Goal: Transaction & Acquisition: Subscribe to service/newsletter

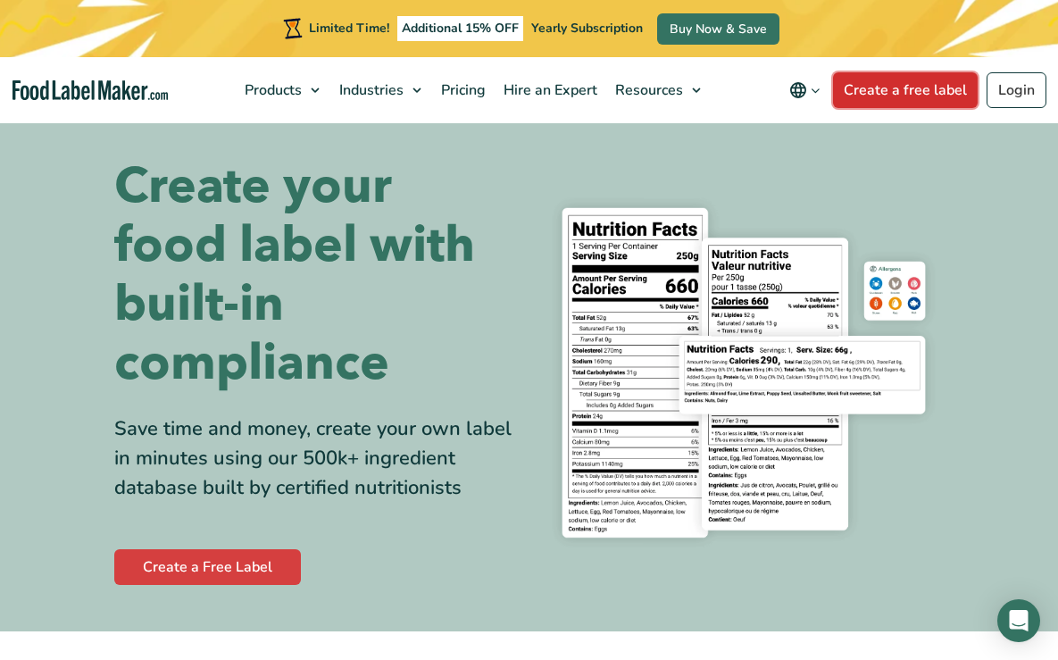
click at [885, 88] on link "Create a free label" at bounding box center [905, 90] width 145 height 36
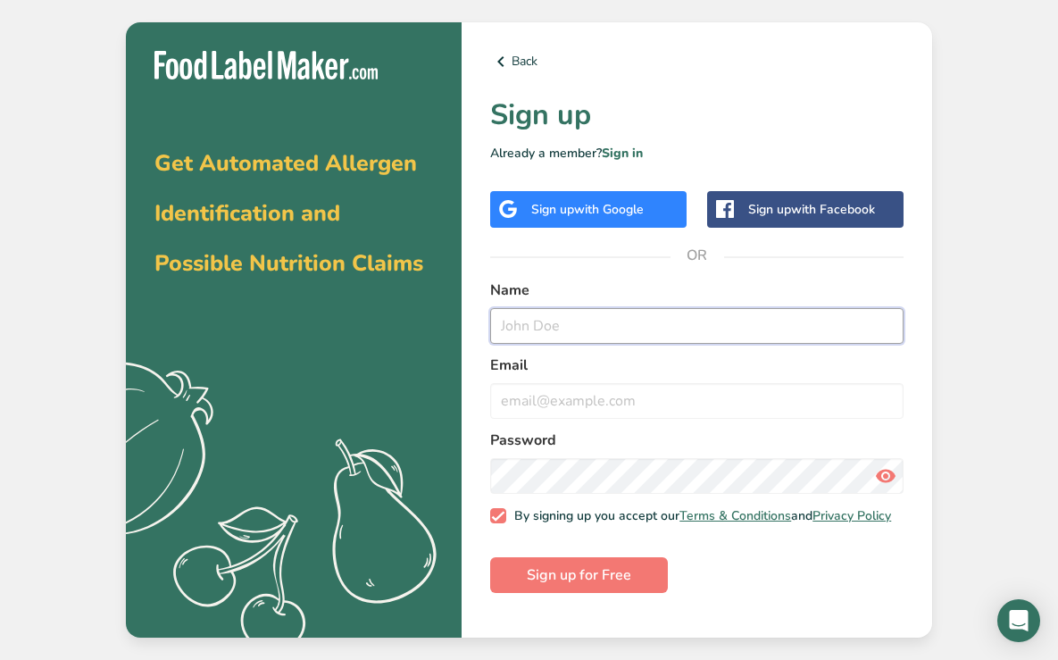
click at [519, 327] on input "text" at bounding box center [697, 326] width 414 height 36
type input "Gifty"
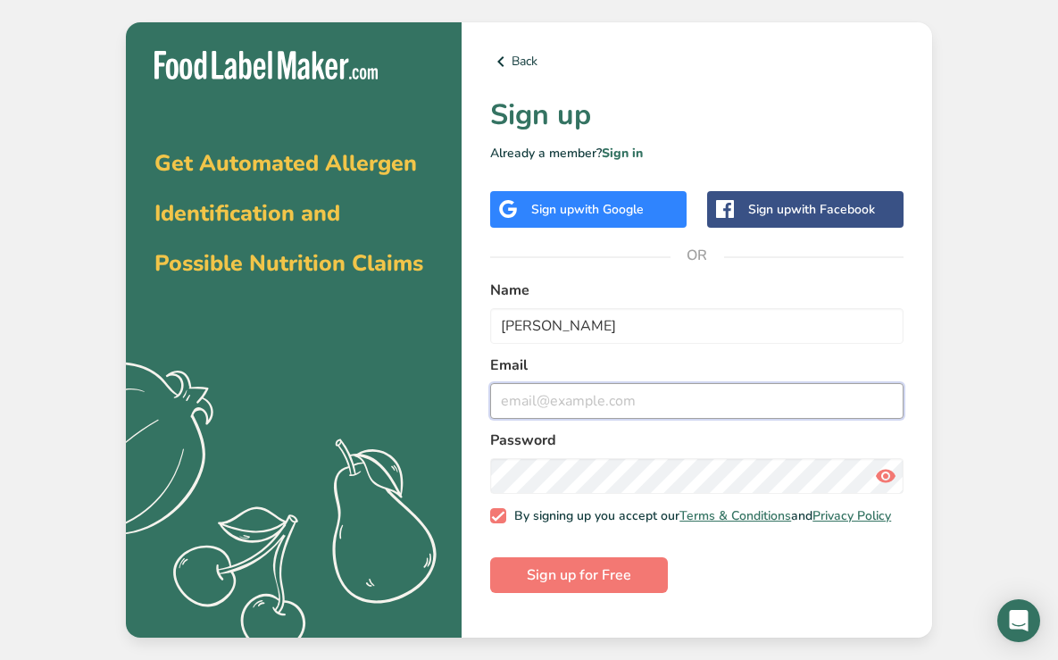
click at [529, 399] on input "email" at bounding box center [697, 401] width 414 height 36
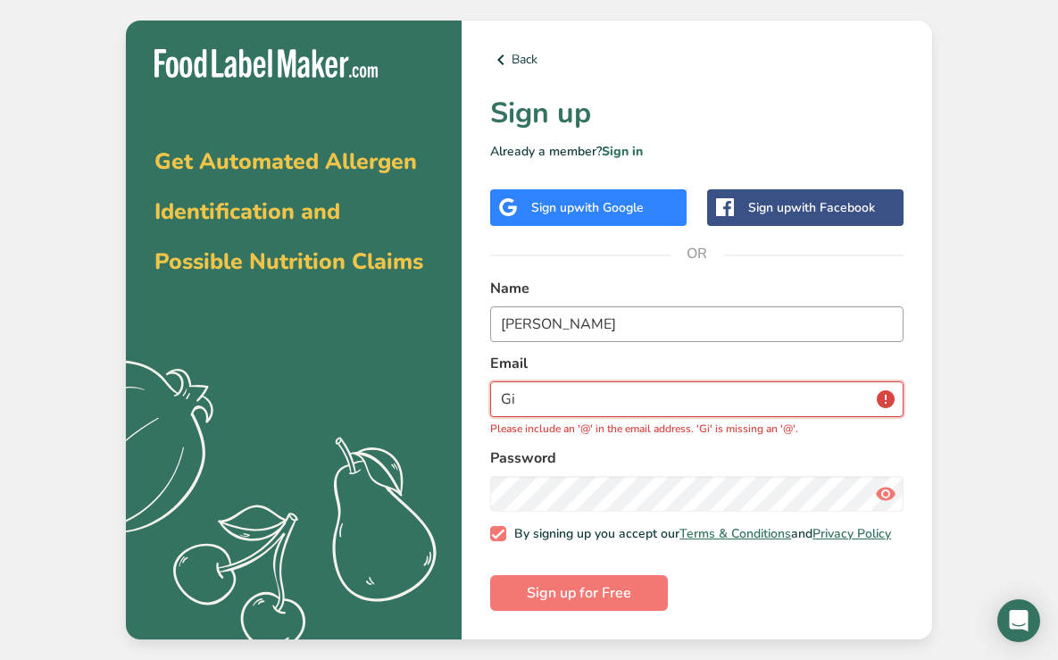
type input "G"
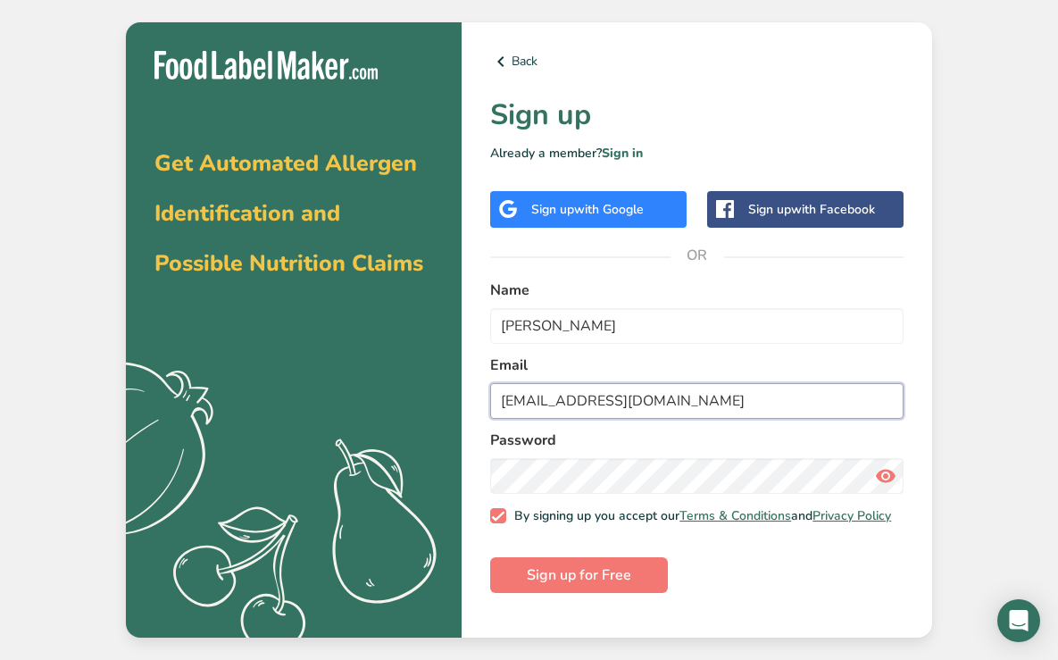
type input "giftysproducts@gmail.com"
click at [884, 474] on icon at bounding box center [885, 476] width 21 height 32
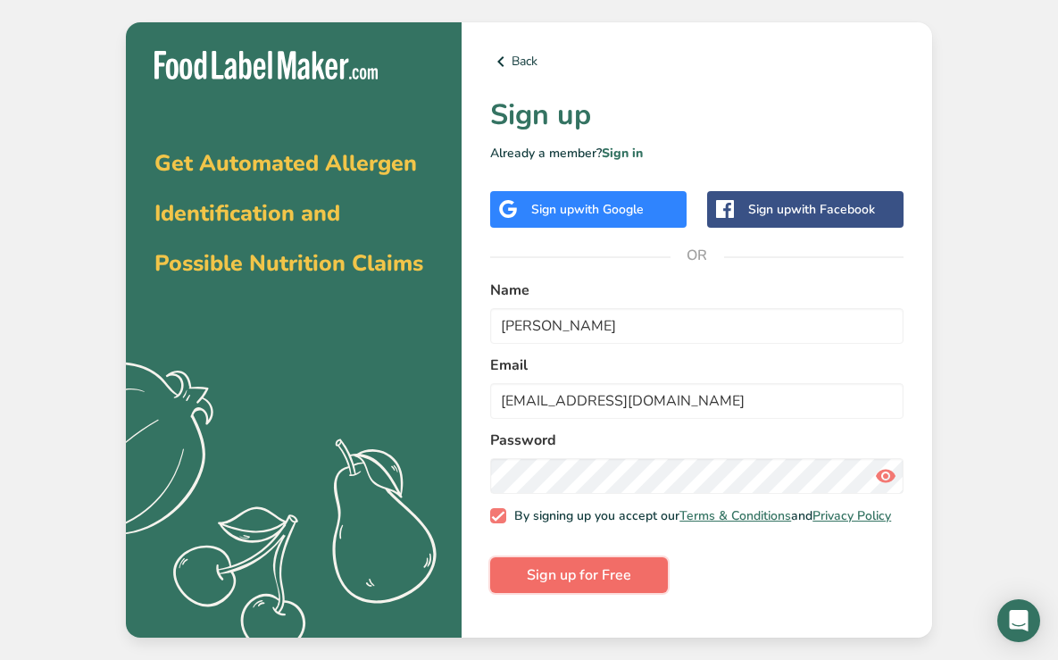
click at [581, 586] on span "Sign up for Free" at bounding box center [579, 574] width 105 height 21
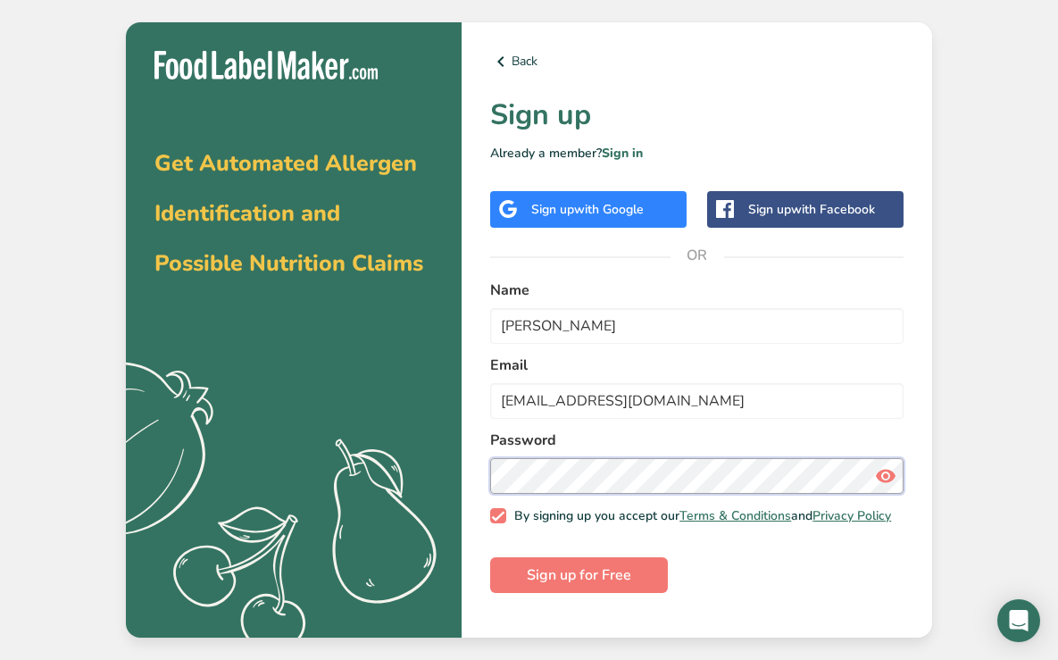
click at [461, 454] on section "Get Automated Allergen Identification and Possible Nutrition Claims .a{fill:#f5…" at bounding box center [529, 330] width 807 height 616
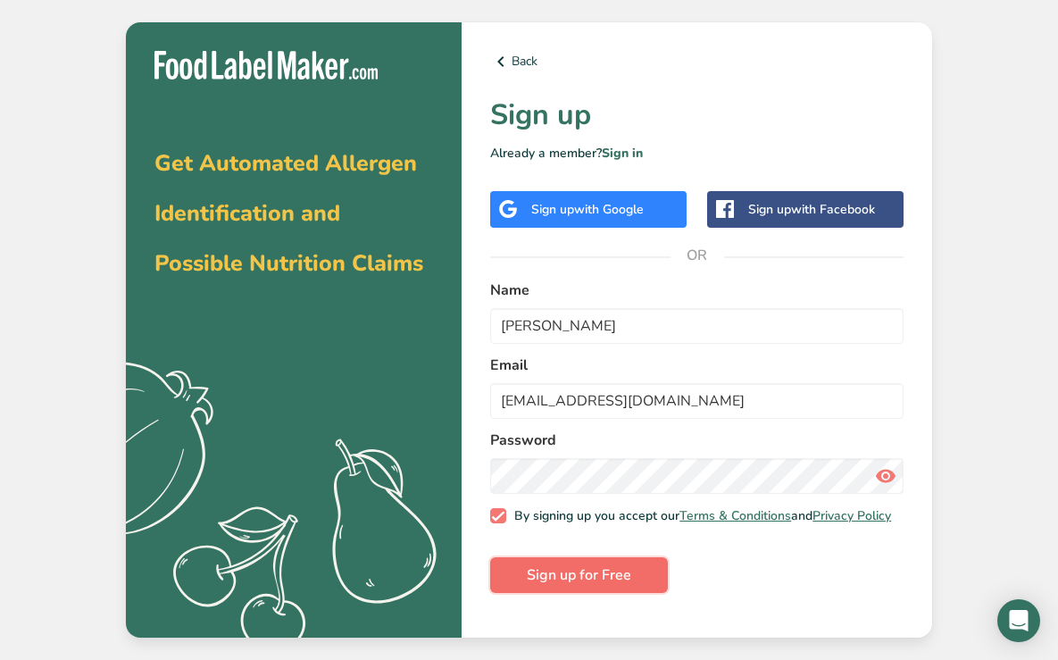
click at [590, 586] on span "Sign up for Free" at bounding box center [579, 574] width 105 height 21
click at [600, 205] on span "with Google" at bounding box center [609, 209] width 70 height 17
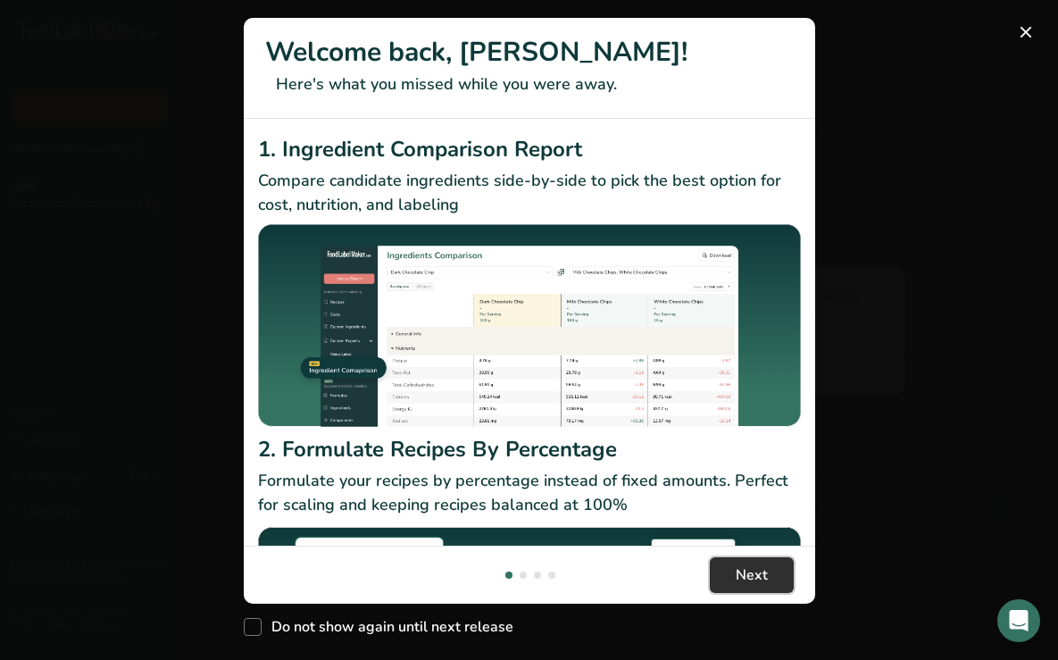
click at [753, 576] on span "Next" at bounding box center [752, 574] width 32 height 21
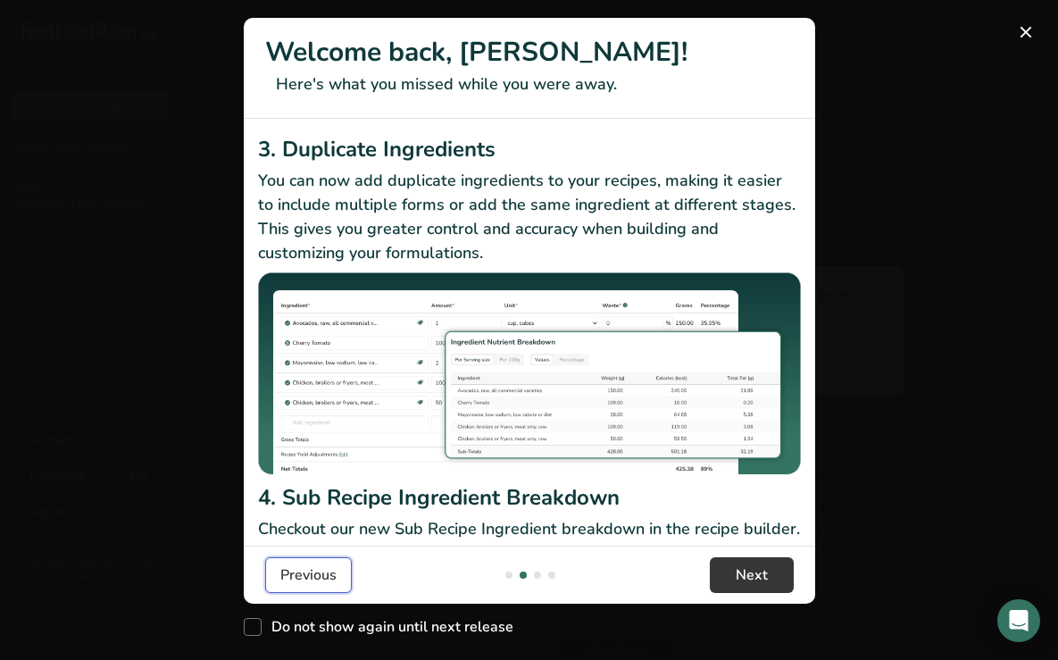
click at [301, 579] on span "Previous" at bounding box center [308, 574] width 56 height 21
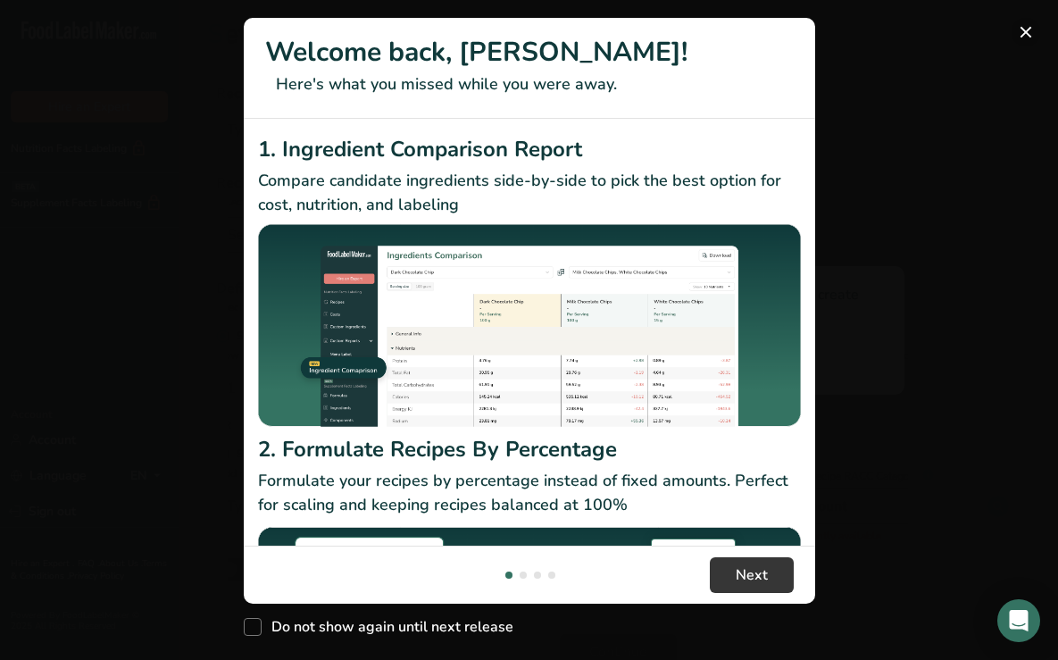
click at [1030, 35] on button "New Features" at bounding box center [1026, 32] width 29 height 29
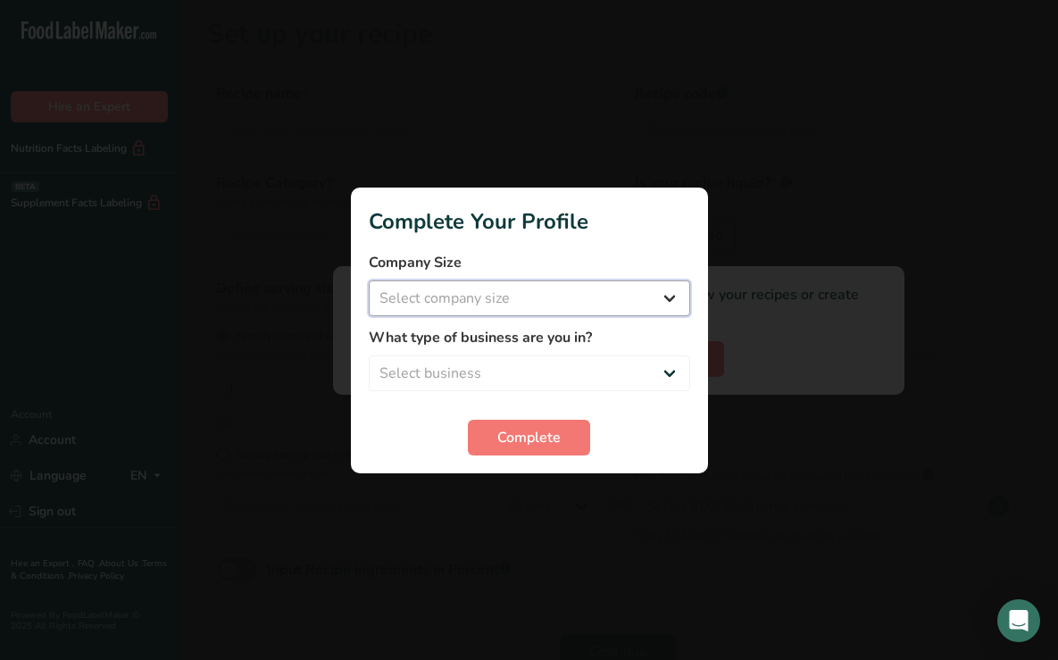
click at [384, 299] on select "Select company size Fewer than 10 Employees 10 to 50 Employees 51 to 500 Employ…" at bounding box center [530, 298] width 322 height 36
select select "1"
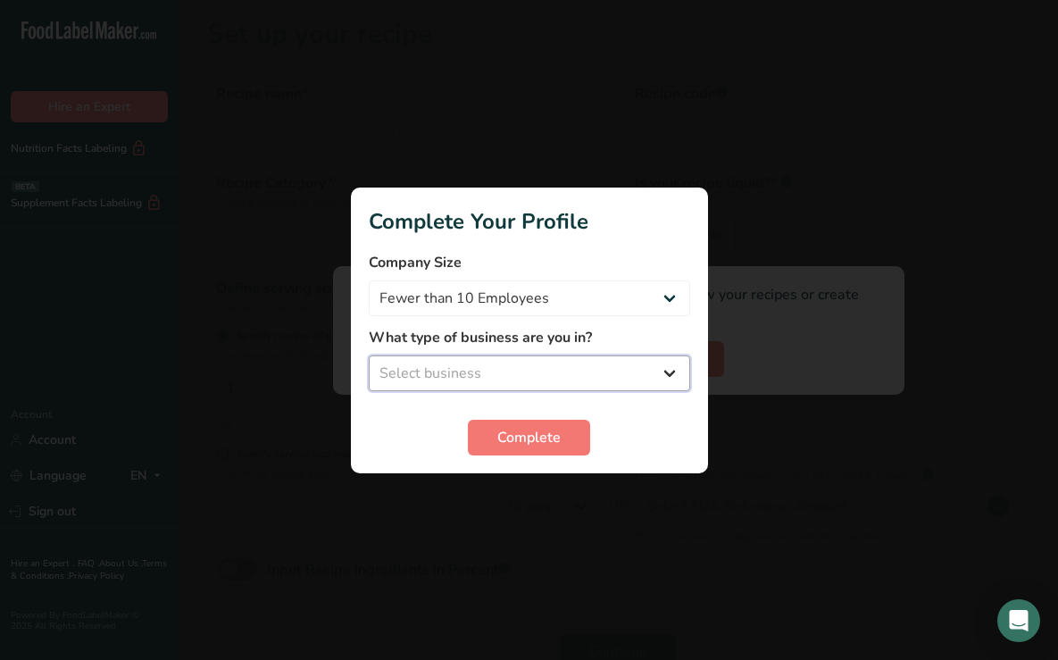
click at [665, 370] on select "Select business Packaged Food Manufacturer Restaurant & Cafe Bakery Meal Plans …" at bounding box center [530, 373] width 322 height 36
select select "3"
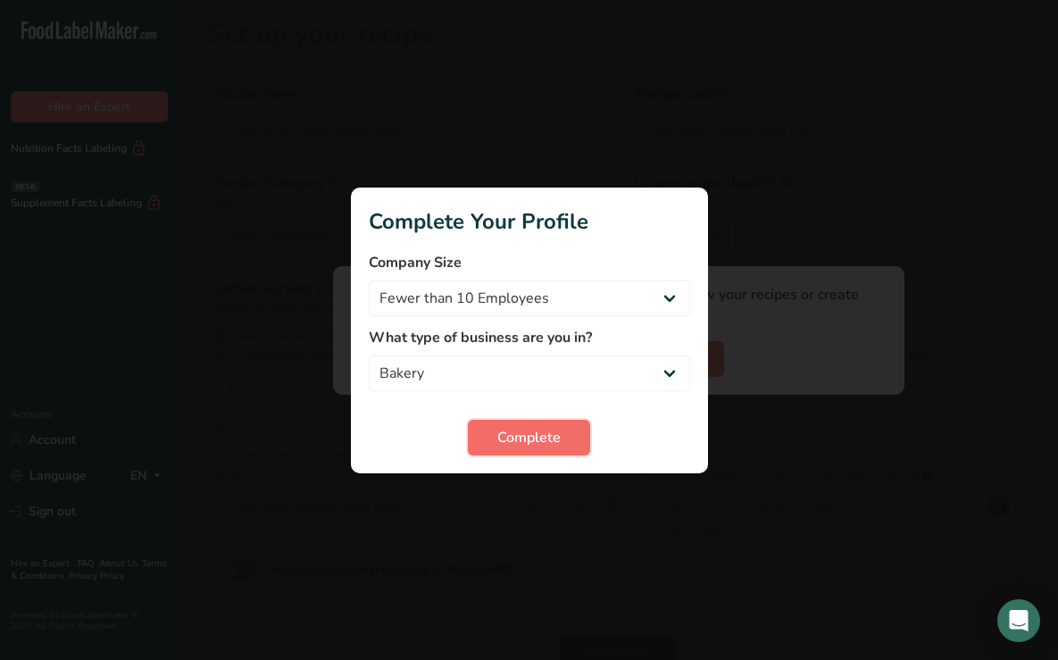
click at [556, 438] on span "Complete" at bounding box center [529, 437] width 63 height 21
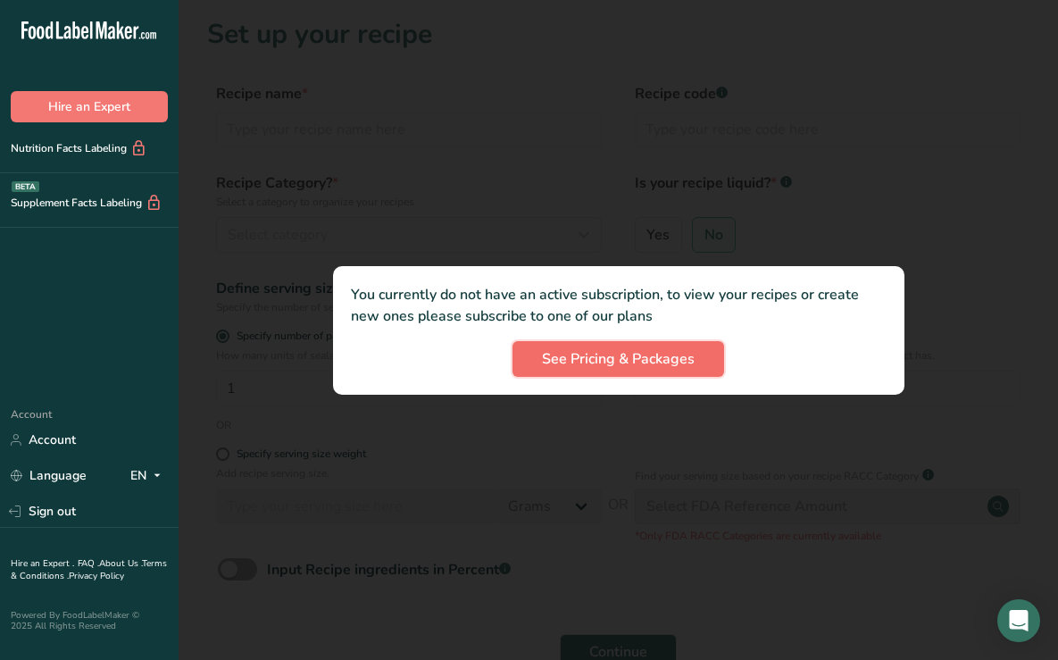
click at [648, 356] on span "See Pricing & Packages" at bounding box center [618, 358] width 153 height 21
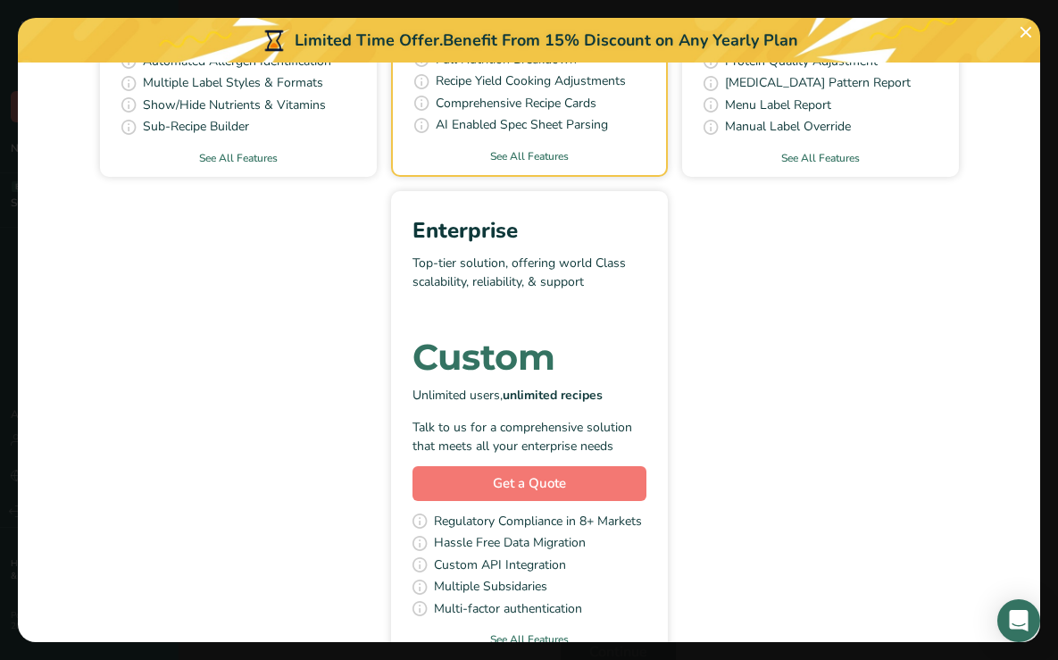
scroll to position [588, 0]
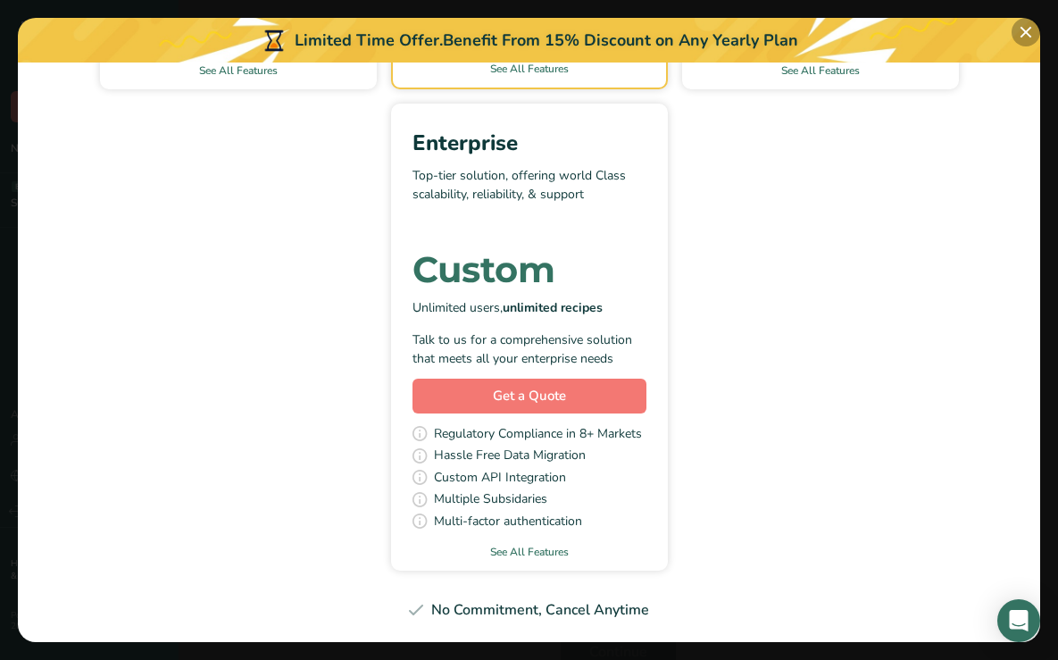
click at [1029, 41] on button "Pick Your Pricing Plan Modal" at bounding box center [1026, 32] width 29 height 29
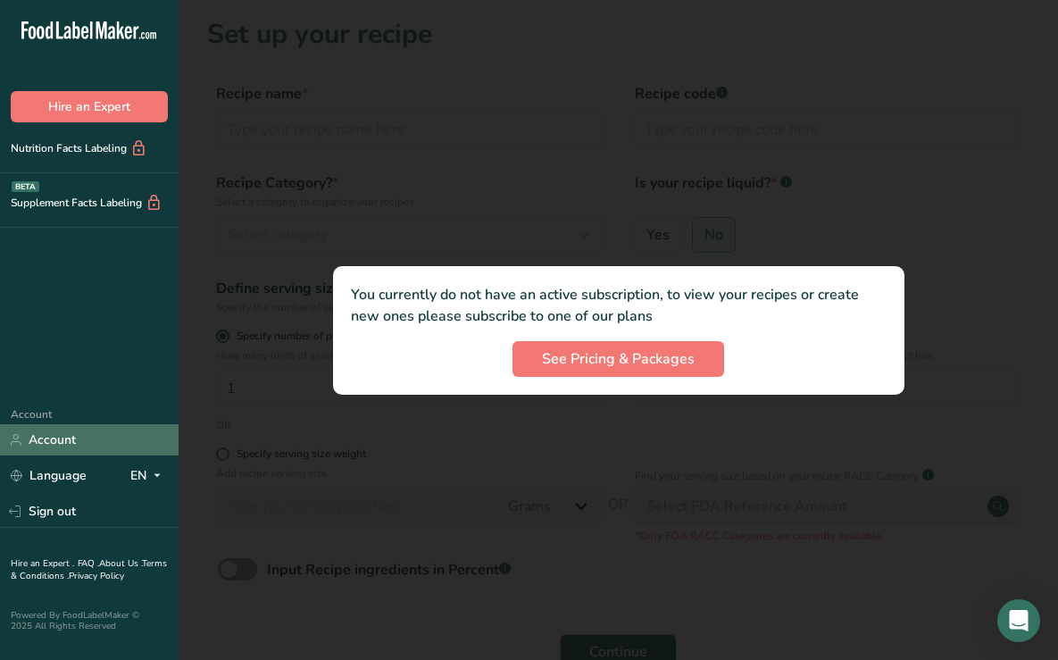
click at [42, 436] on link "Account" at bounding box center [89, 439] width 179 height 31
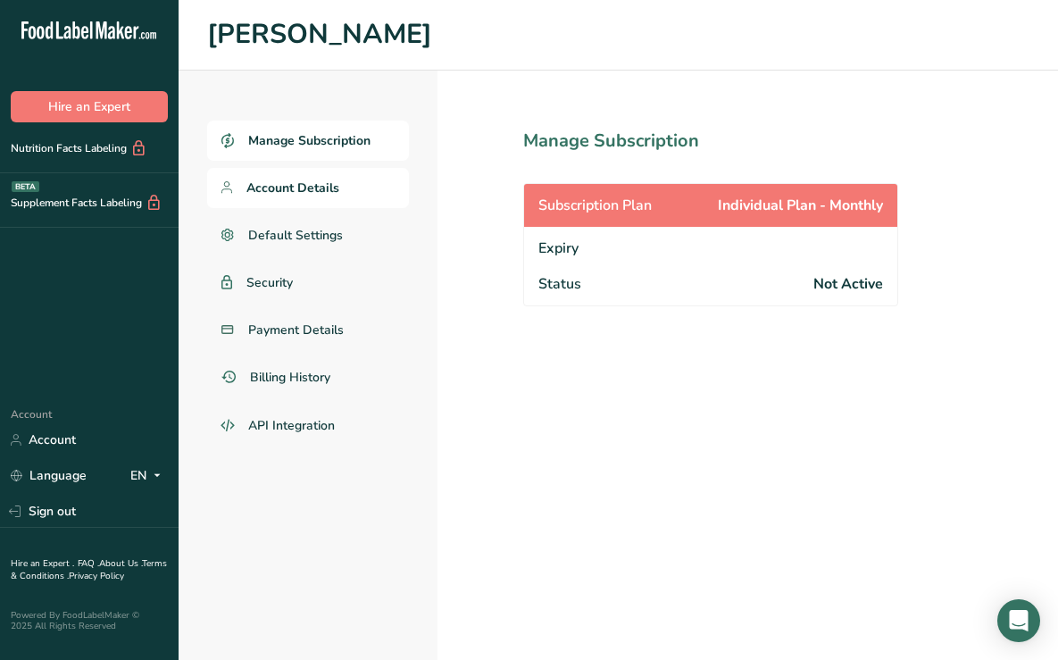
click at [272, 187] on span "Account Details" at bounding box center [293, 188] width 93 height 19
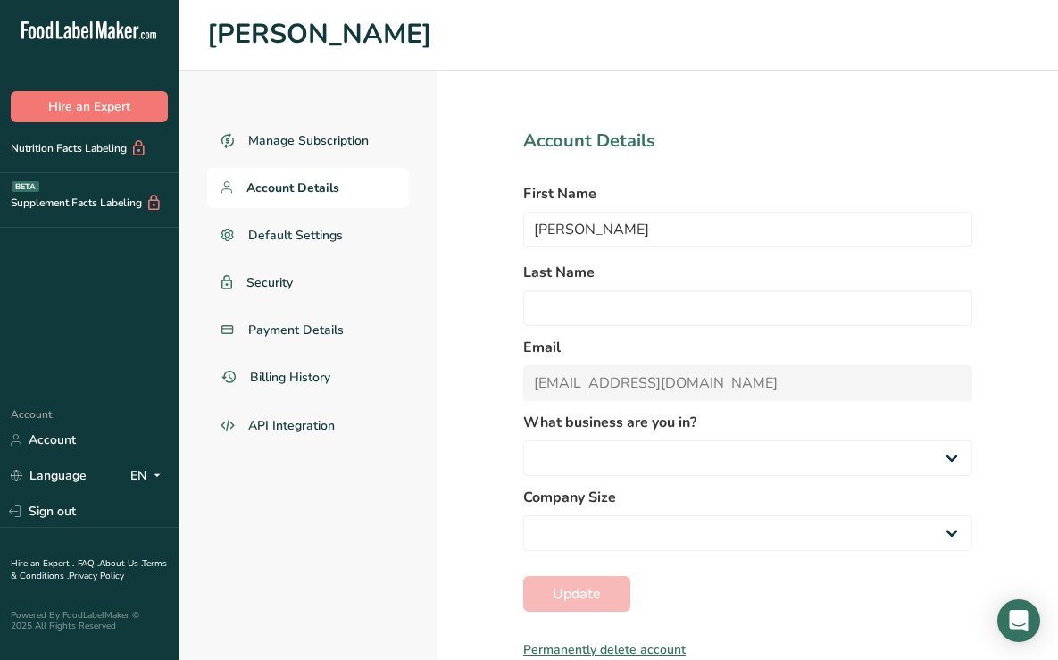
select select "3"
click at [284, 323] on span "Payment Details" at bounding box center [296, 330] width 96 height 19
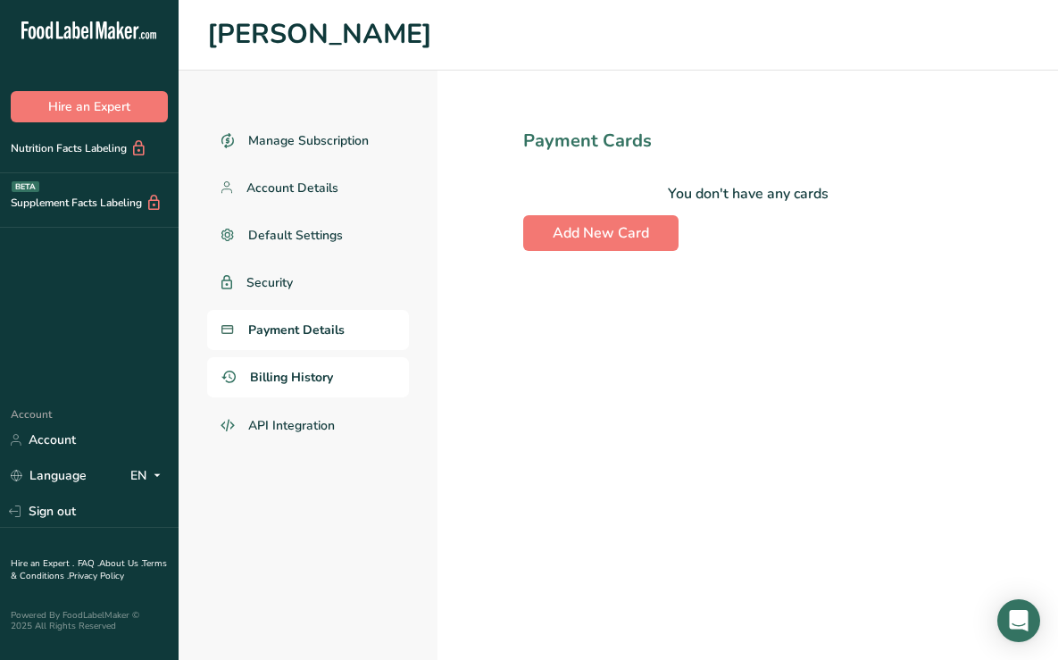
click at [275, 375] on span "Billing History" at bounding box center [291, 377] width 83 height 19
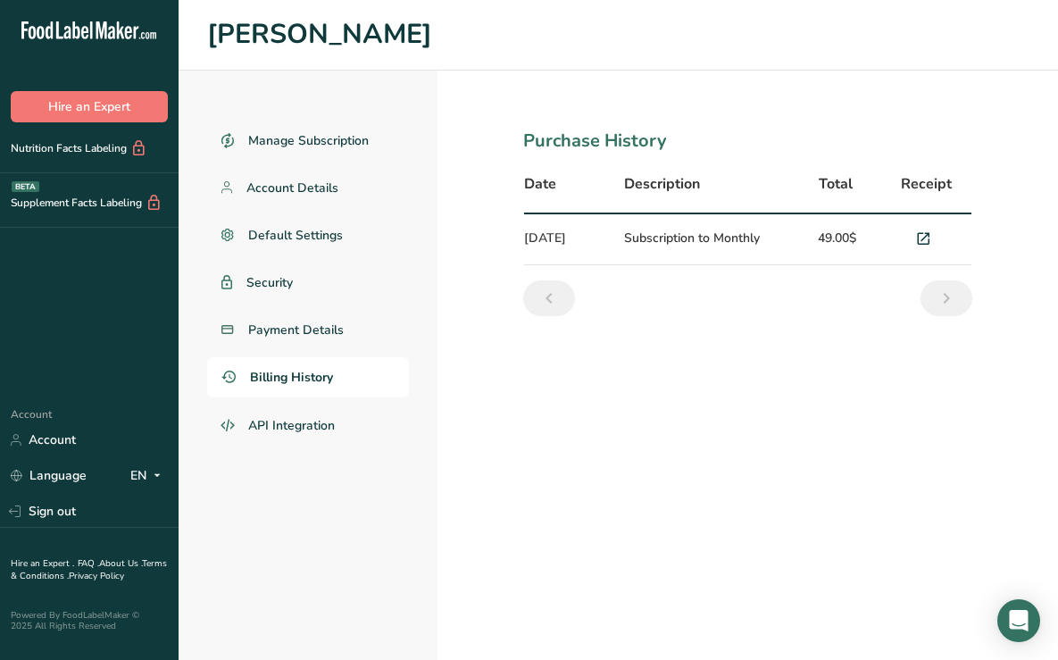
click at [277, 369] on span "Billing History" at bounding box center [291, 377] width 83 height 19
click at [259, 431] on span "API Integration" at bounding box center [292, 425] width 88 height 19
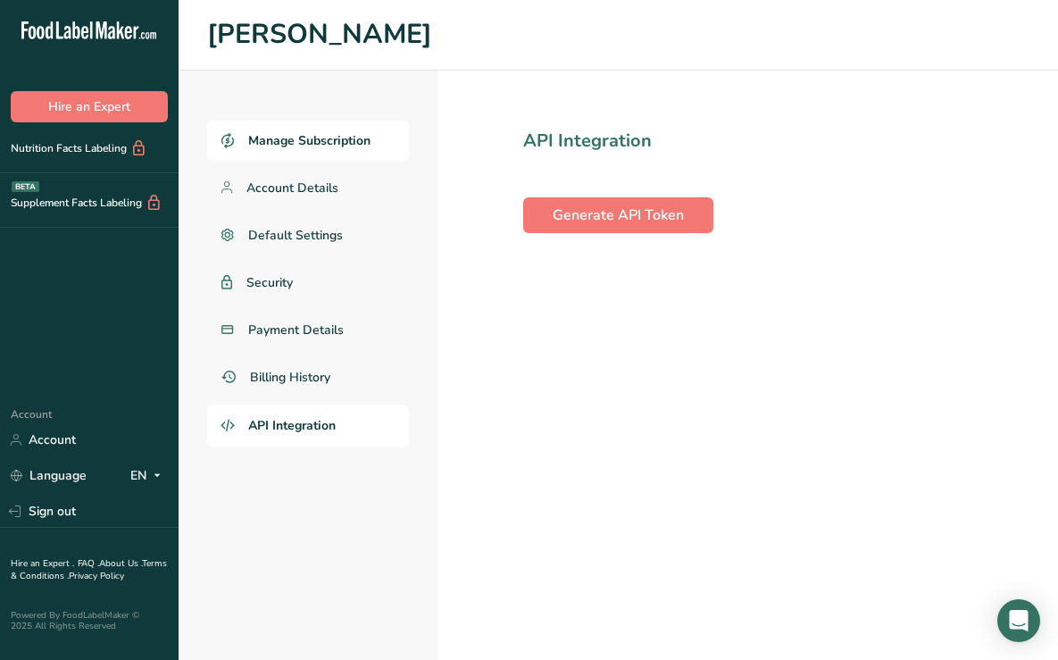
click at [285, 136] on span "Manage Subscription" at bounding box center [309, 140] width 122 height 19
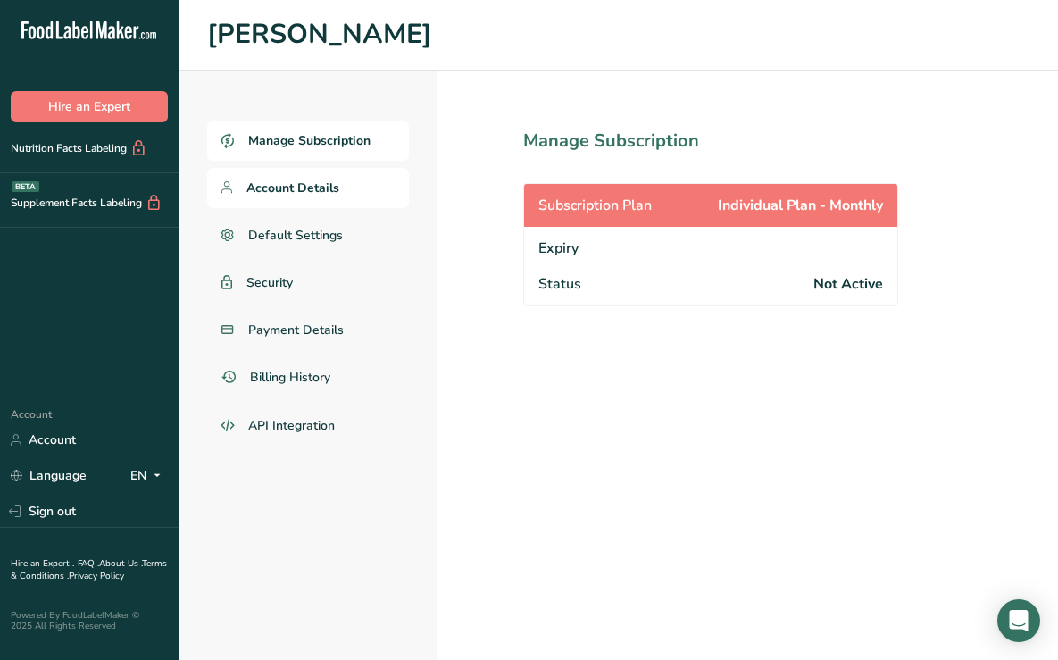
click at [275, 188] on span "Account Details" at bounding box center [293, 188] width 93 height 19
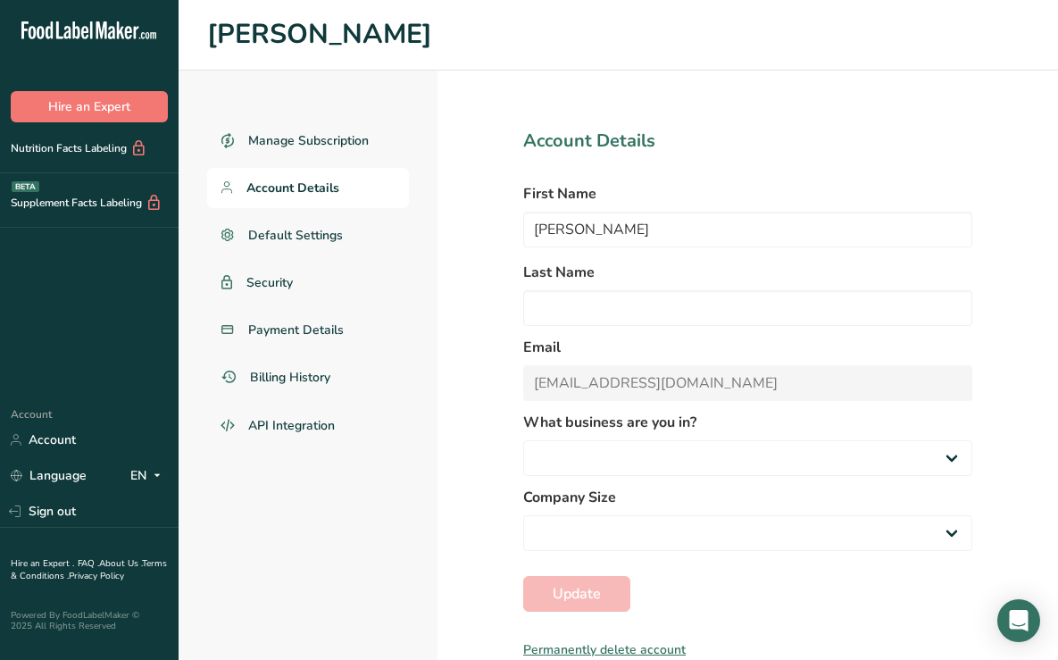
select select "3"
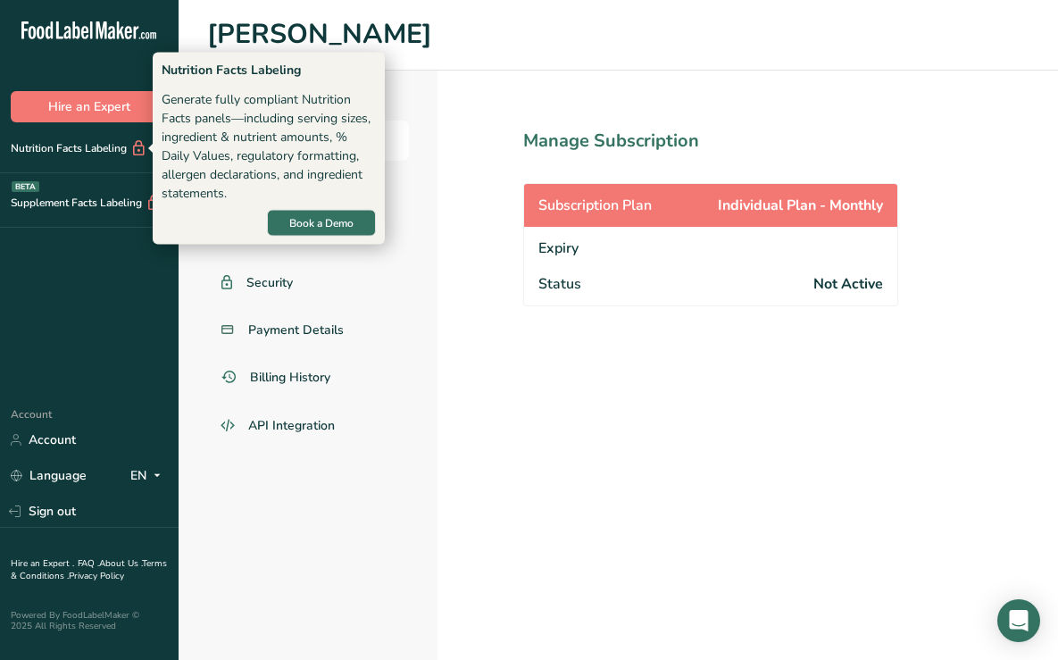
click at [48, 152] on div "Nutrition Facts Labeling" at bounding box center [73, 148] width 147 height 19
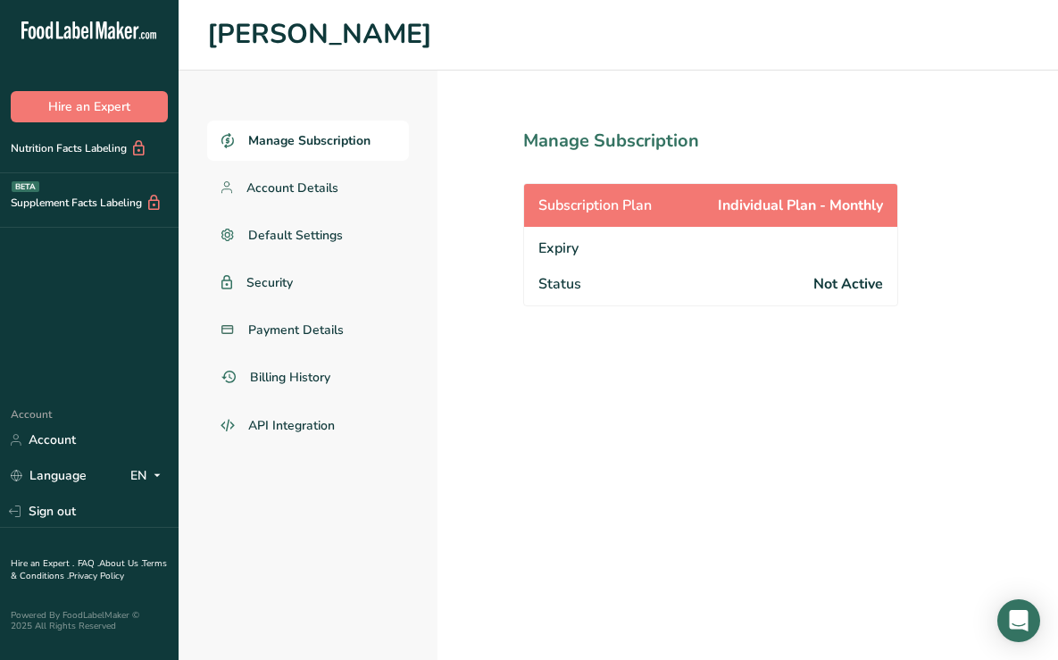
click at [85, 212] on div "Supplement Facts Labeling BETA" at bounding box center [89, 200] width 179 height 54
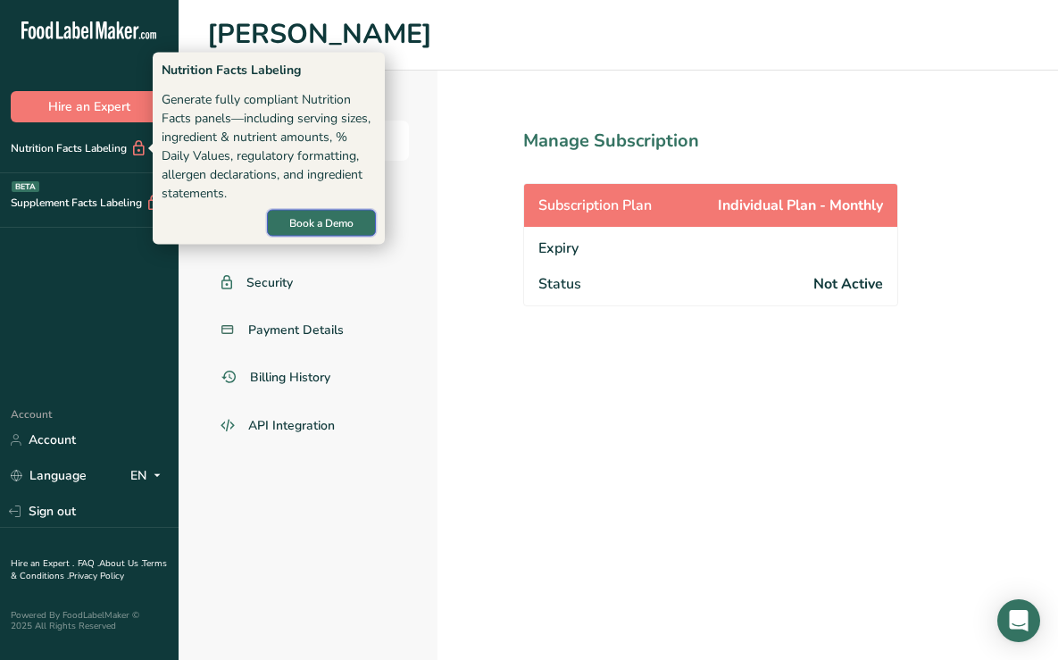
click at [301, 225] on span "Book a Demo" at bounding box center [321, 223] width 64 height 16
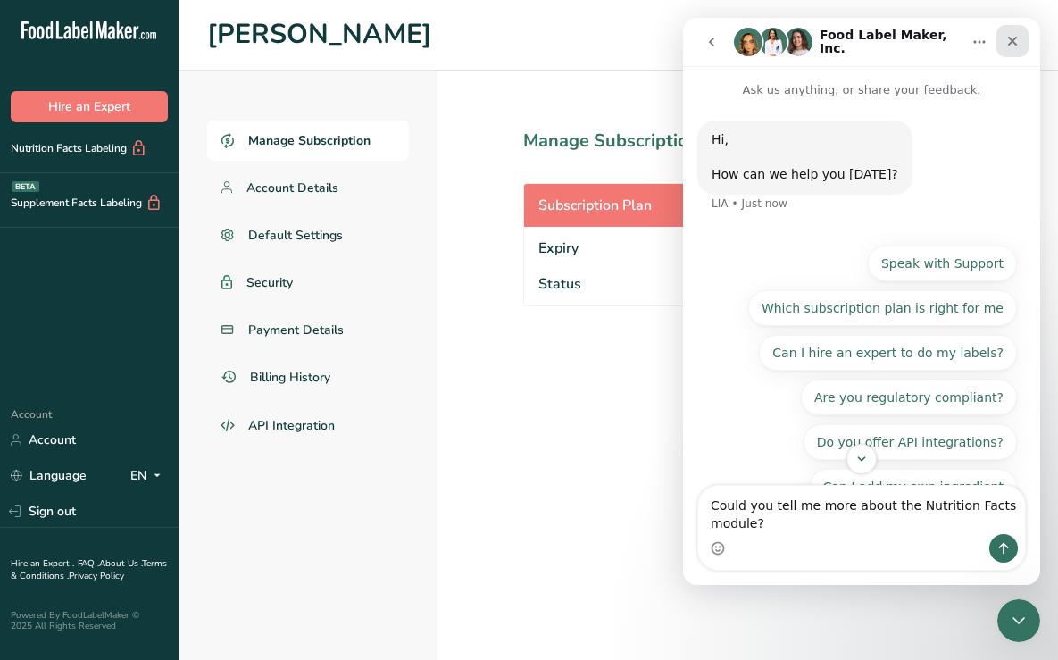
click at [1015, 34] on icon "Close" at bounding box center [1013, 41] width 14 height 14
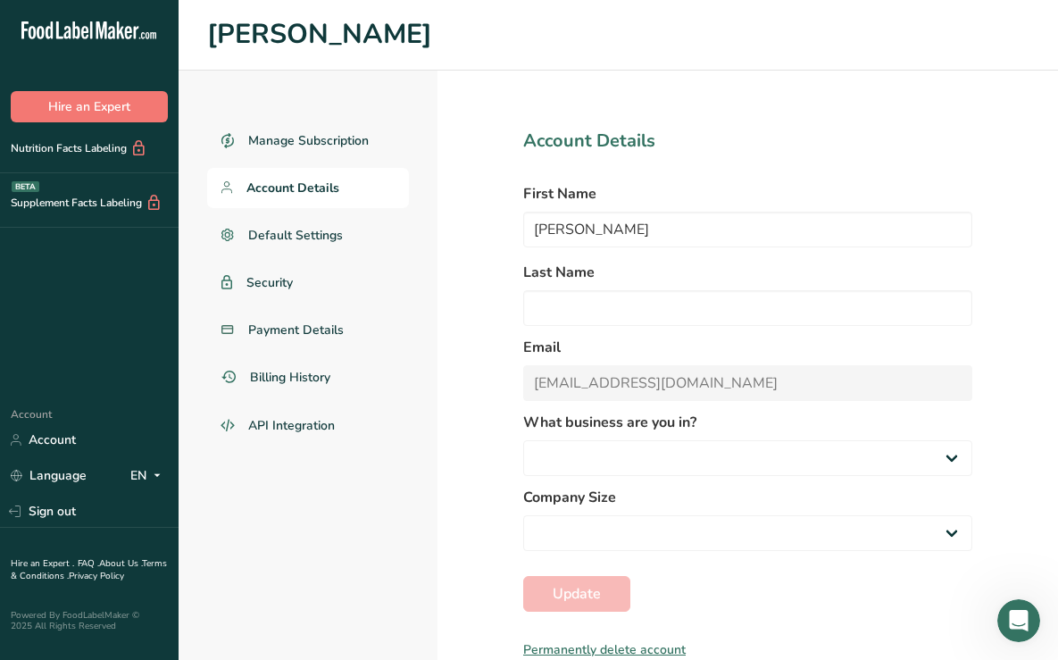
select select
select select "3"
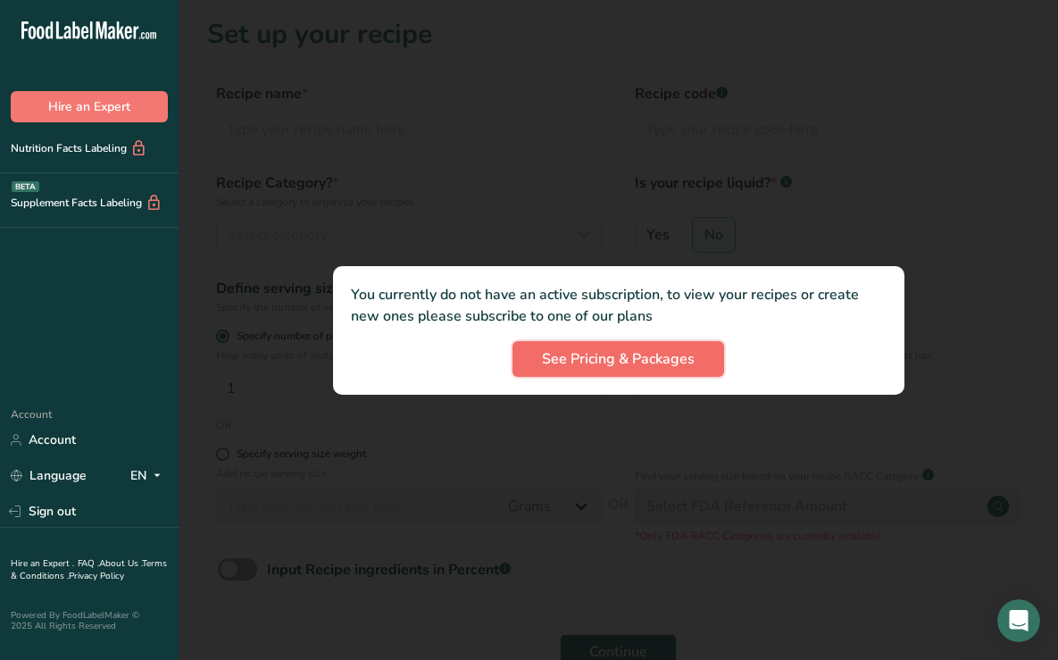
click at [590, 355] on span "See Pricing & Packages" at bounding box center [618, 358] width 153 height 21
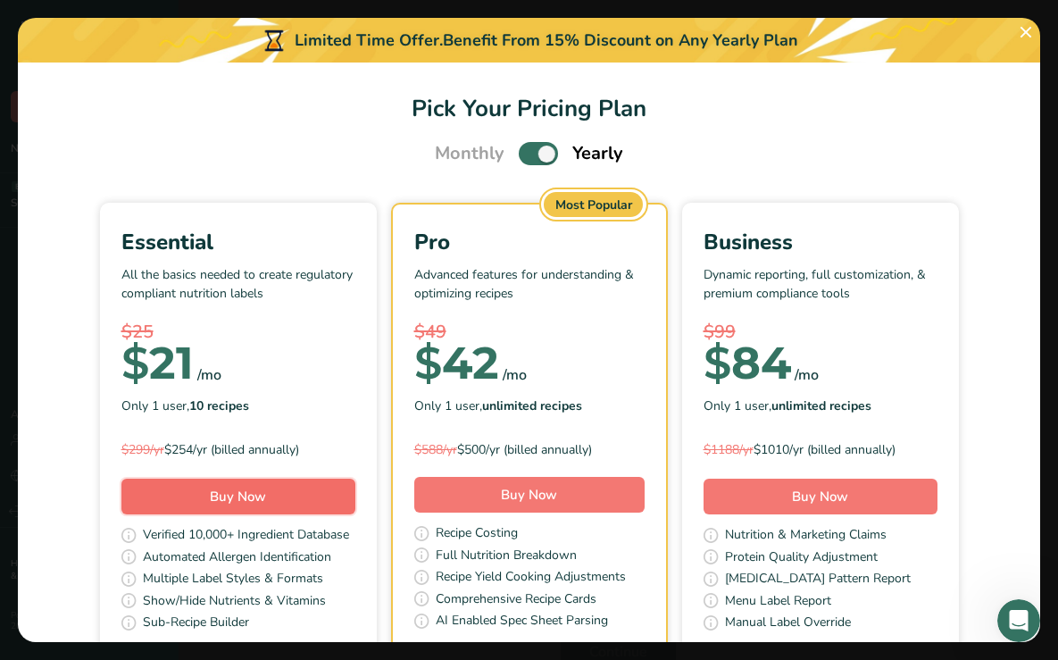
click at [224, 496] on span "Buy Now" at bounding box center [238, 497] width 56 height 18
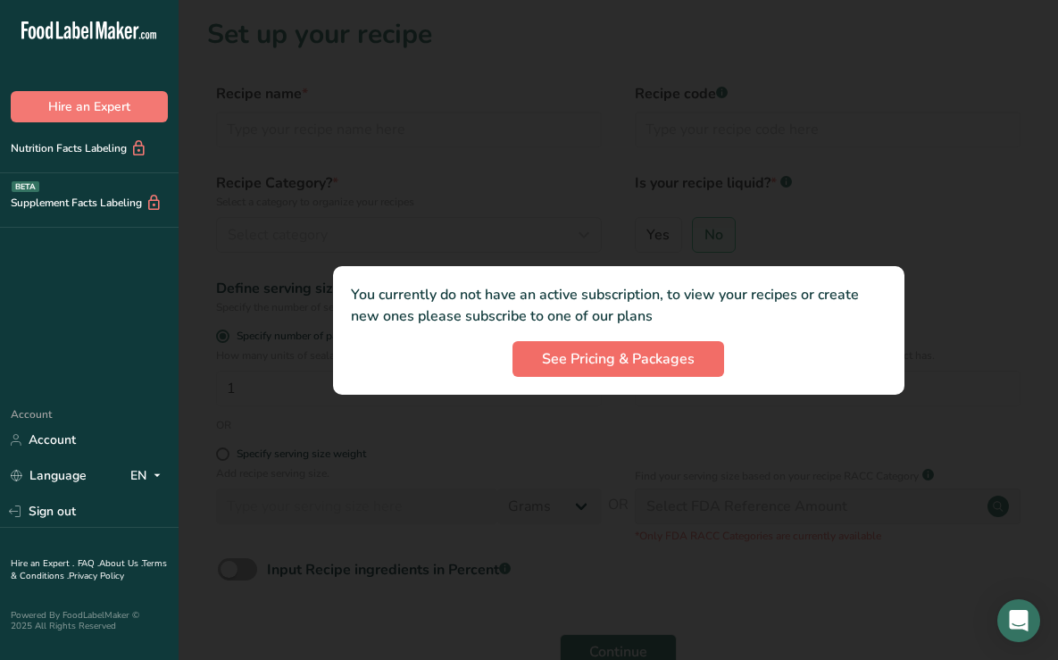
click at [590, 355] on div ".a-20{fill:#fff;} Hire an Expert Nutrition Facts Labeling Supplement Facts Labe…" at bounding box center [529, 401] width 1058 height 802
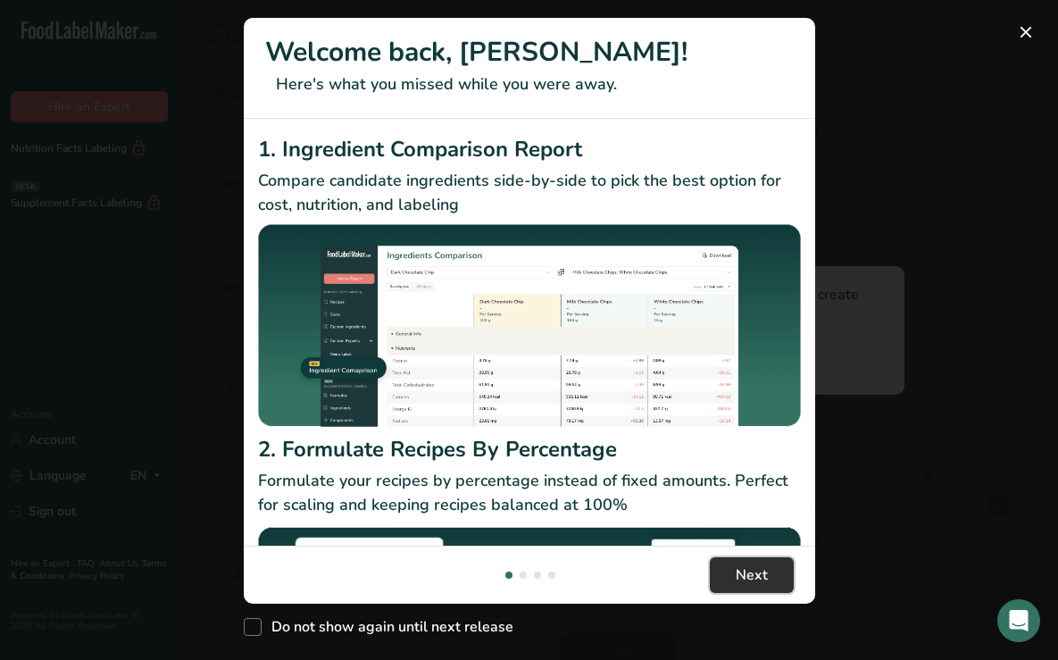
click at [781, 571] on button "Next" at bounding box center [752, 575] width 84 height 36
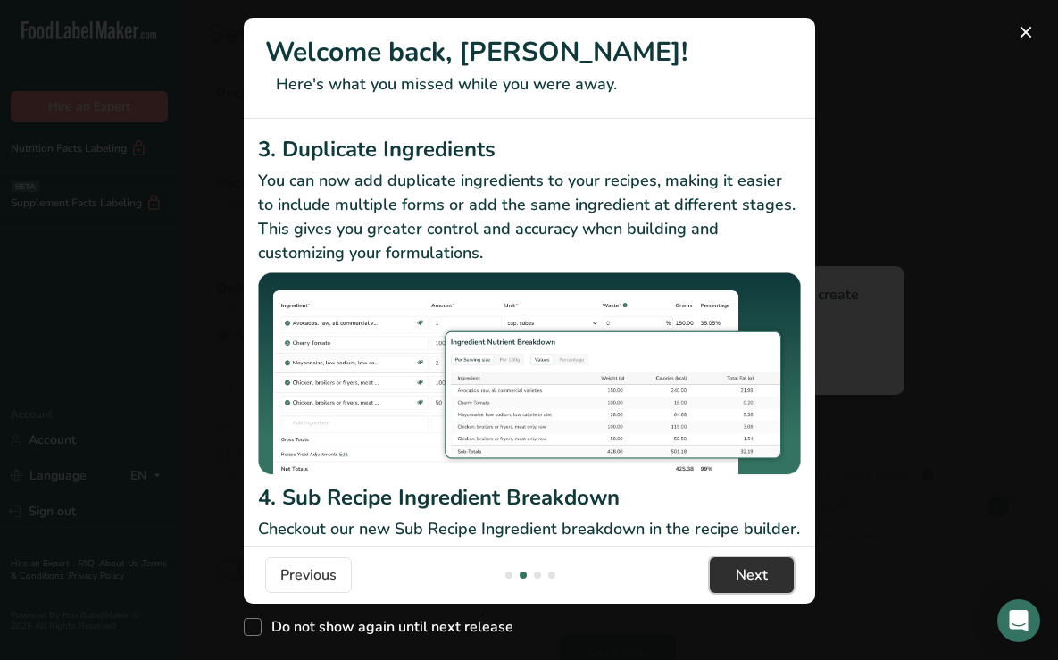
click at [781, 571] on button "Next" at bounding box center [752, 575] width 84 height 36
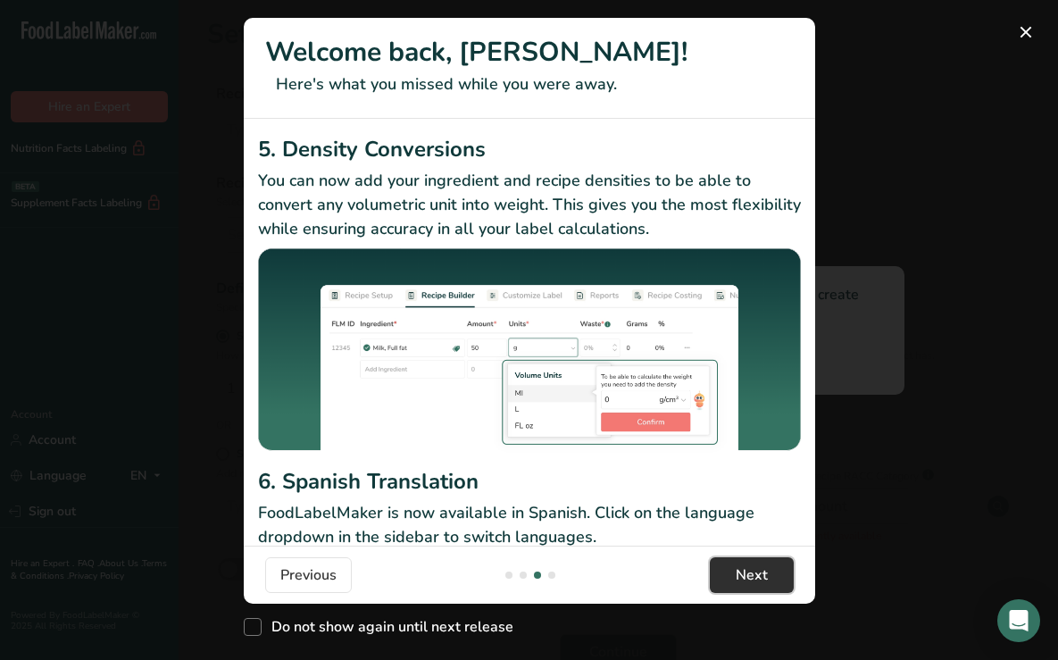
click at [781, 571] on button "Next" at bounding box center [752, 575] width 84 height 36
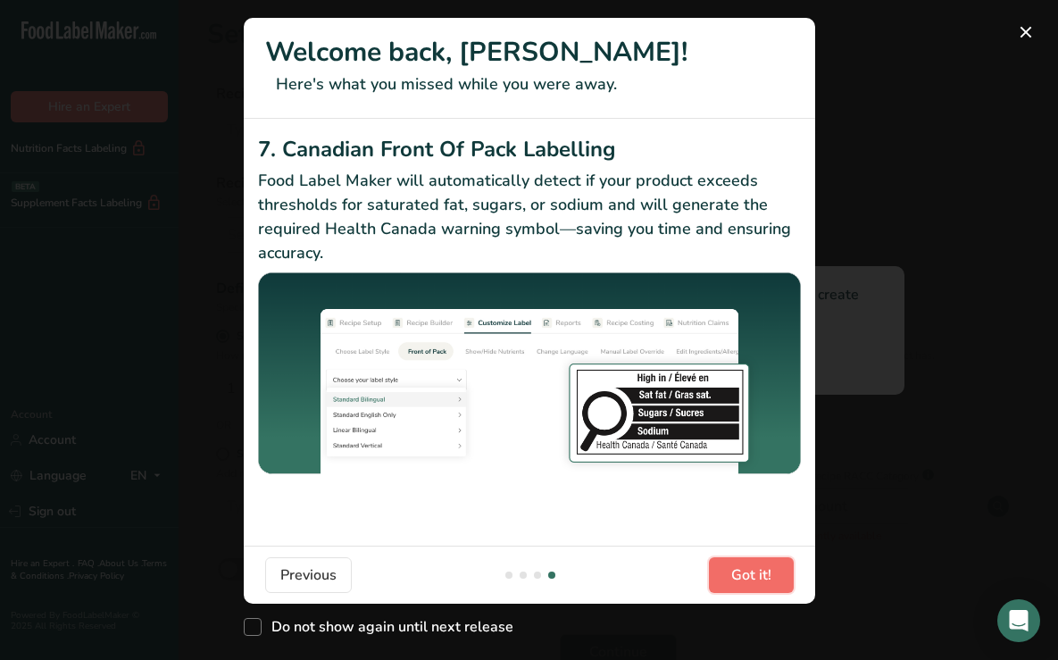
click at [781, 571] on button "Got it!" at bounding box center [751, 575] width 85 height 36
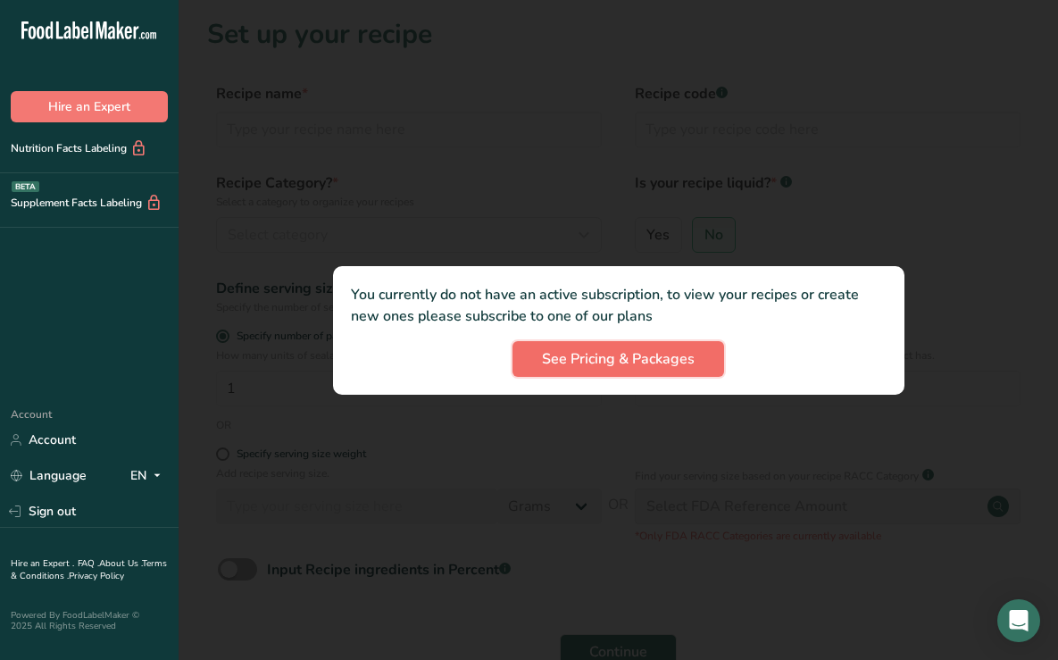
click at [673, 362] on span "See Pricing & Packages" at bounding box center [618, 358] width 153 height 21
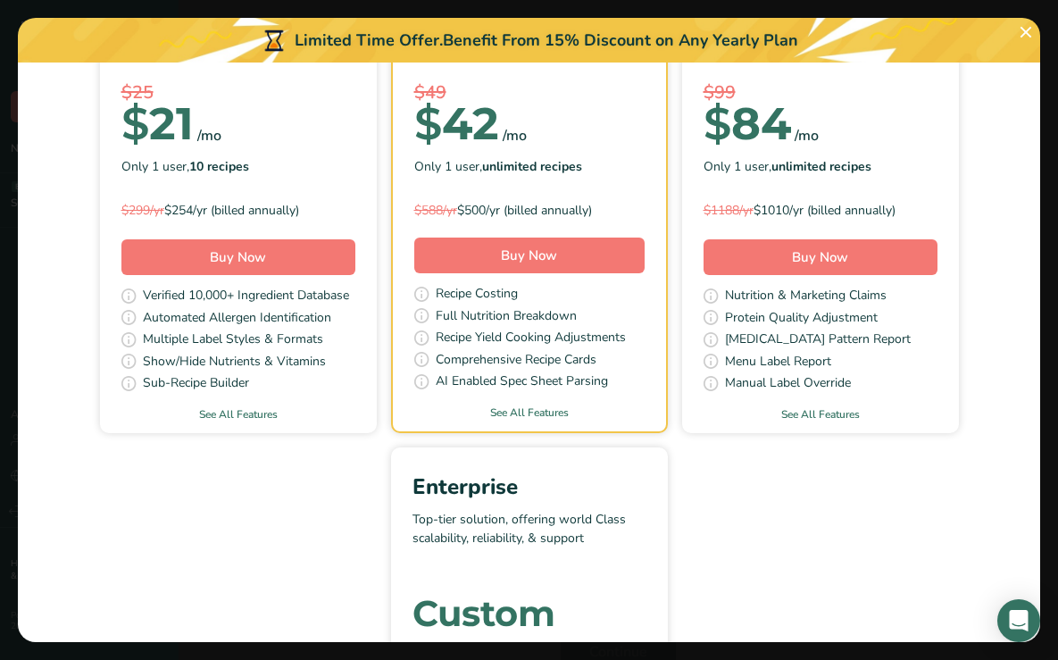
scroll to position [195, 0]
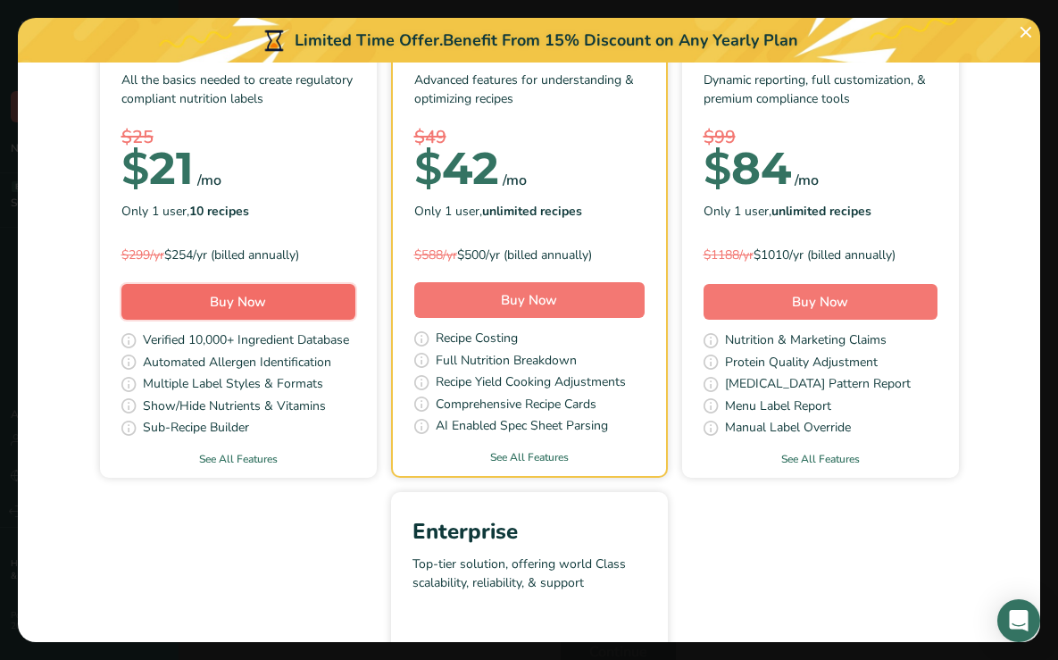
click at [234, 297] on span "Buy Now" at bounding box center [238, 302] width 56 height 18
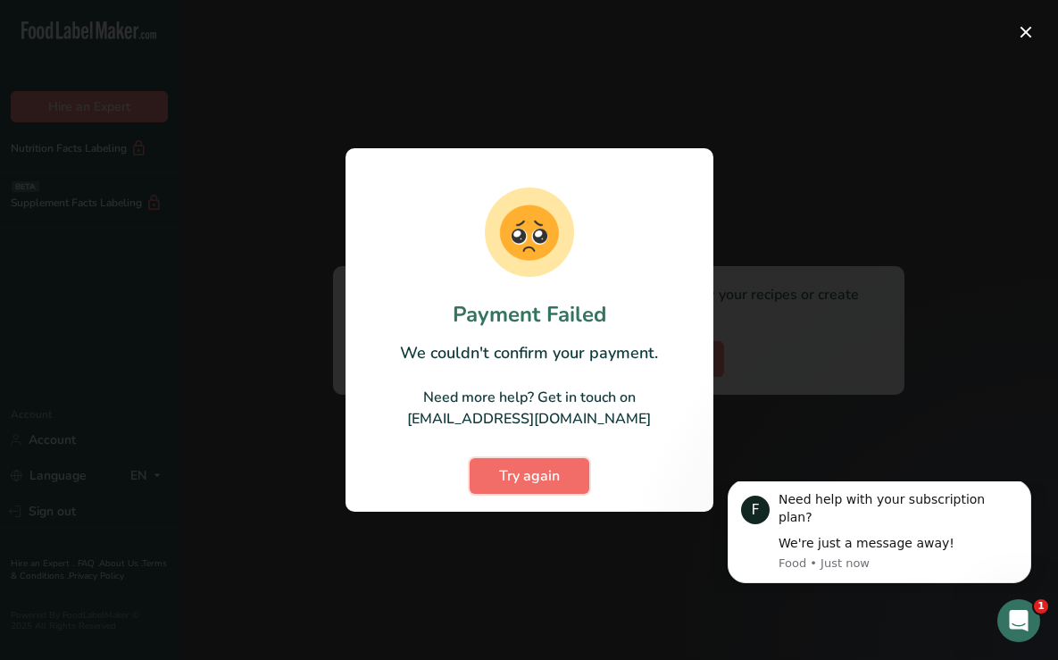
click at [491, 481] on button "Try again" at bounding box center [530, 476] width 120 height 36
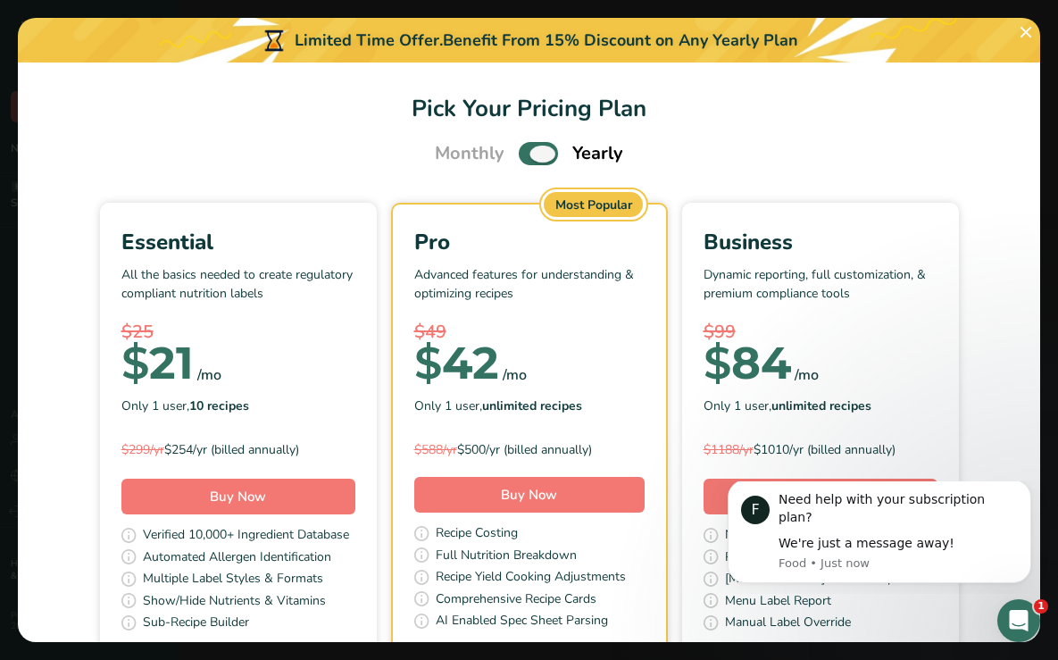
click at [526, 154] on span "Pick Your Pricing Plan Modal" at bounding box center [538, 153] width 39 height 22
click at [526, 154] on input "Pick Your Pricing Plan Modal" at bounding box center [525, 154] width 12 height 12
checkbox input "false"
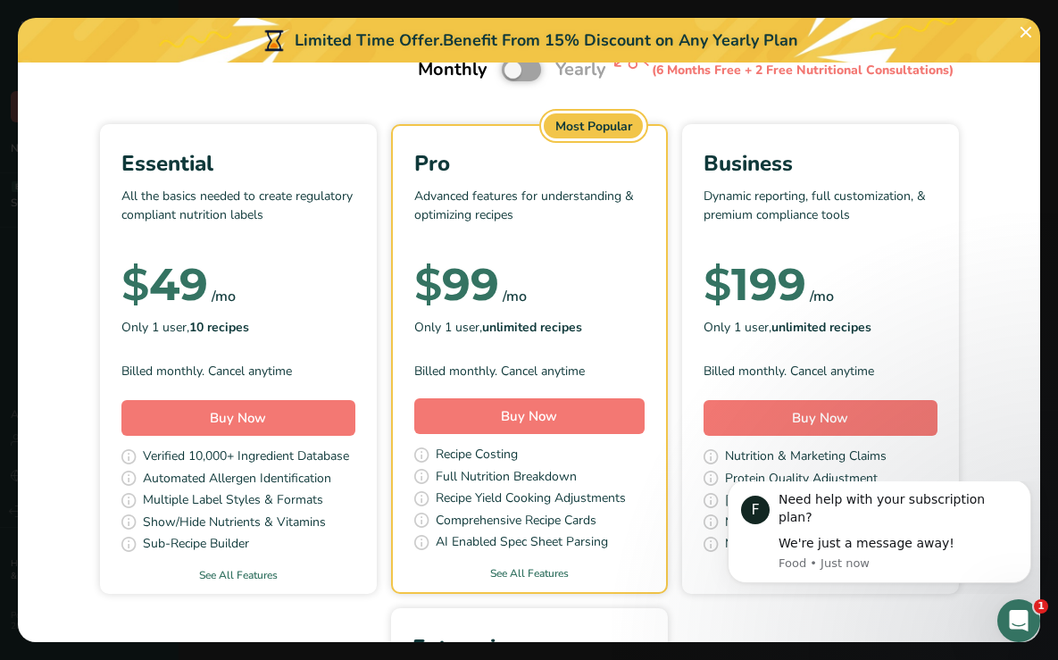
scroll to position [93, 0]
